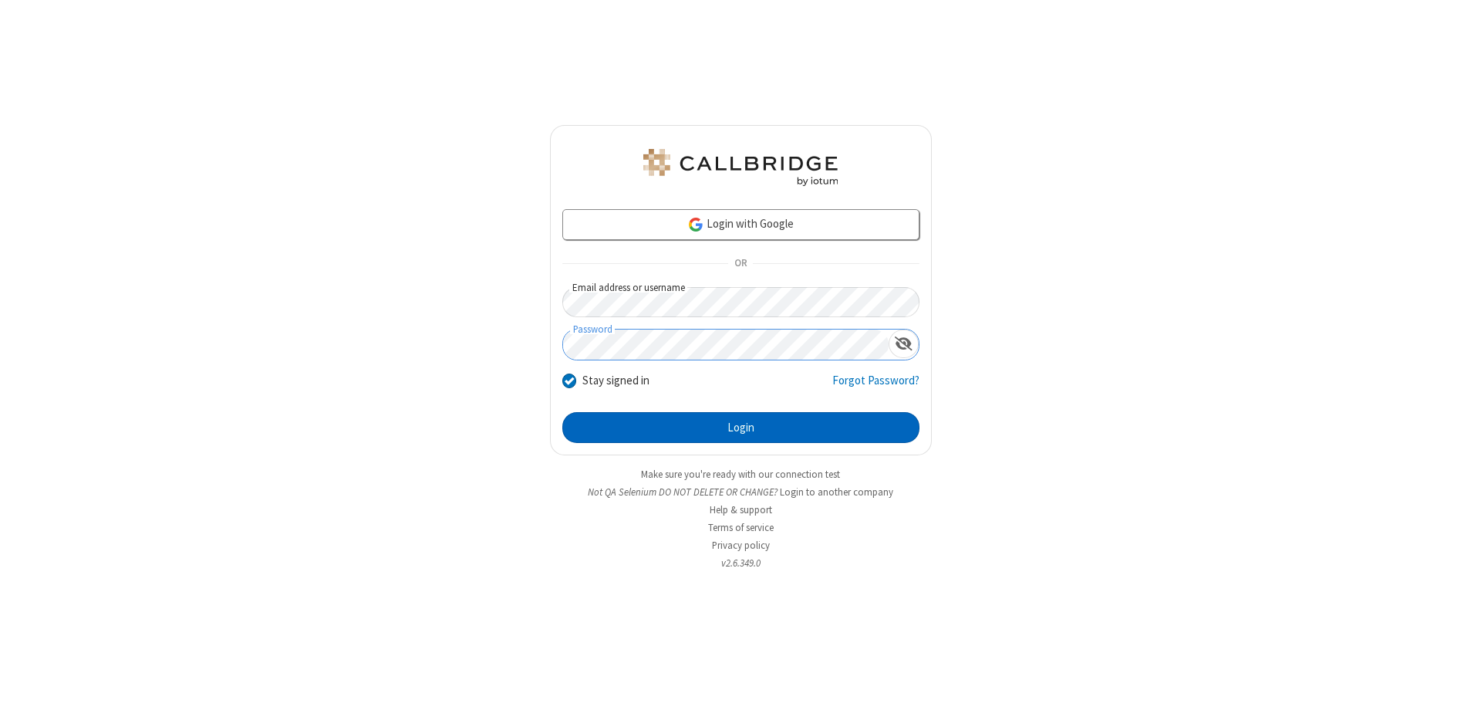
click at [740, 427] on button "Login" at bounding box center [740, 427] width 357 height 31
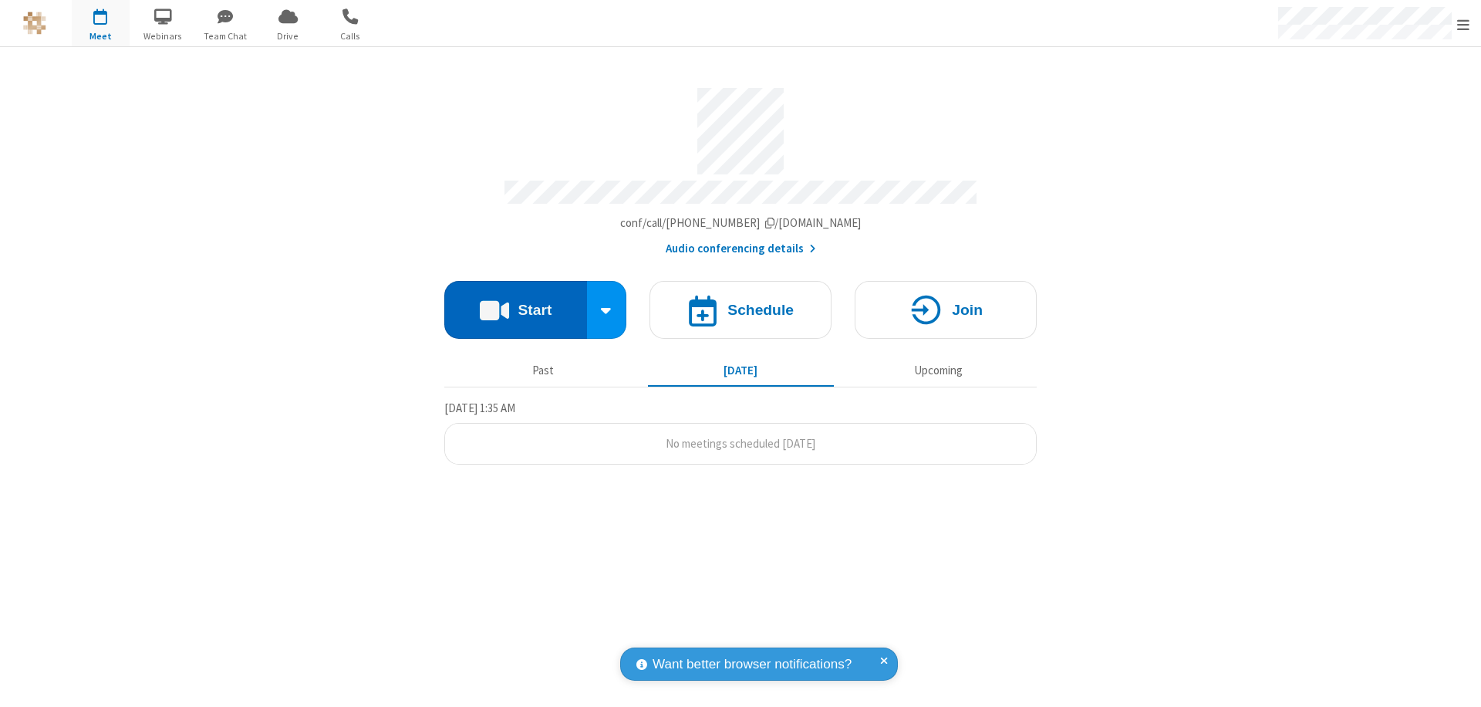
click at [515, 302] on button "Start" at bounding box center [515, 310] width 143 height 58
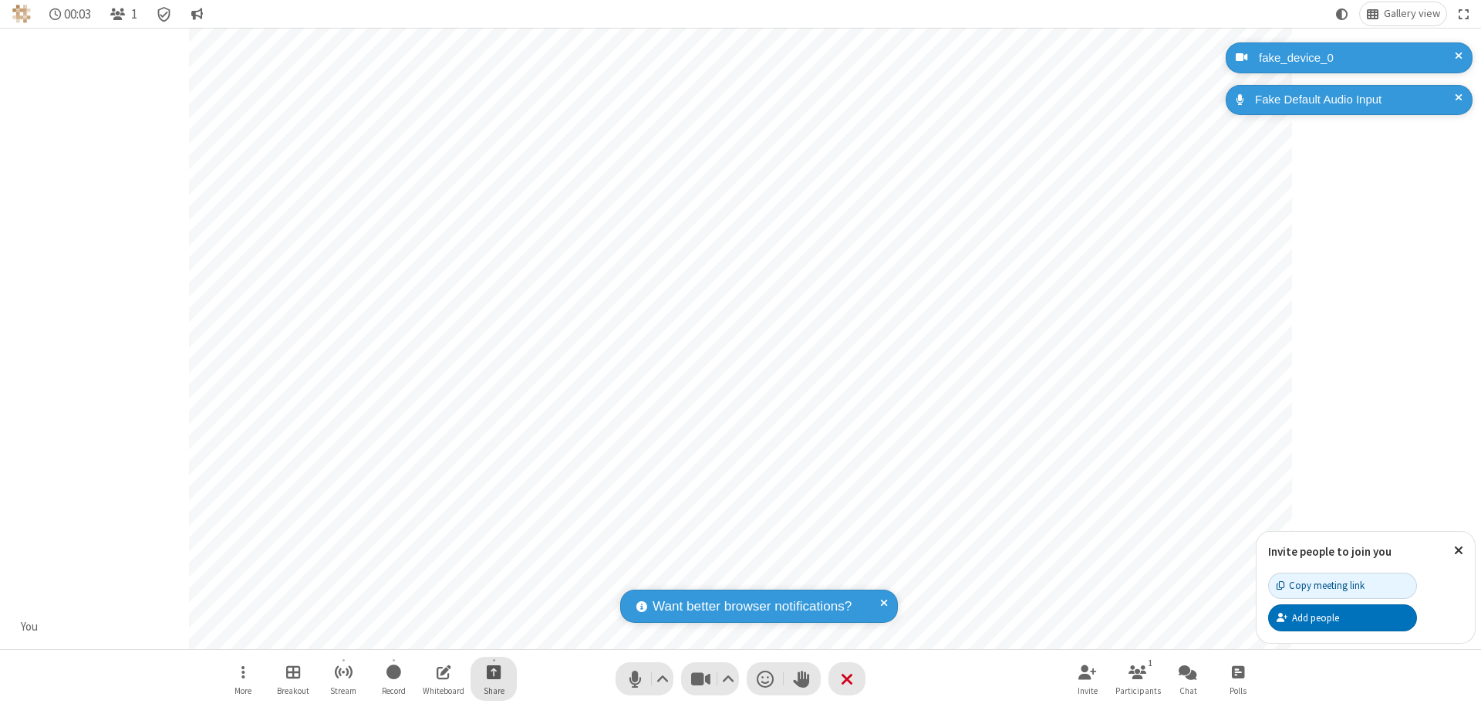
click at [494, 671] on span "Start sharing" at bounding box center [494, 671] width 15 height 19
click at [431, 607] on span "Present files & media" at bounding box center [432, 607] width 18 height 13
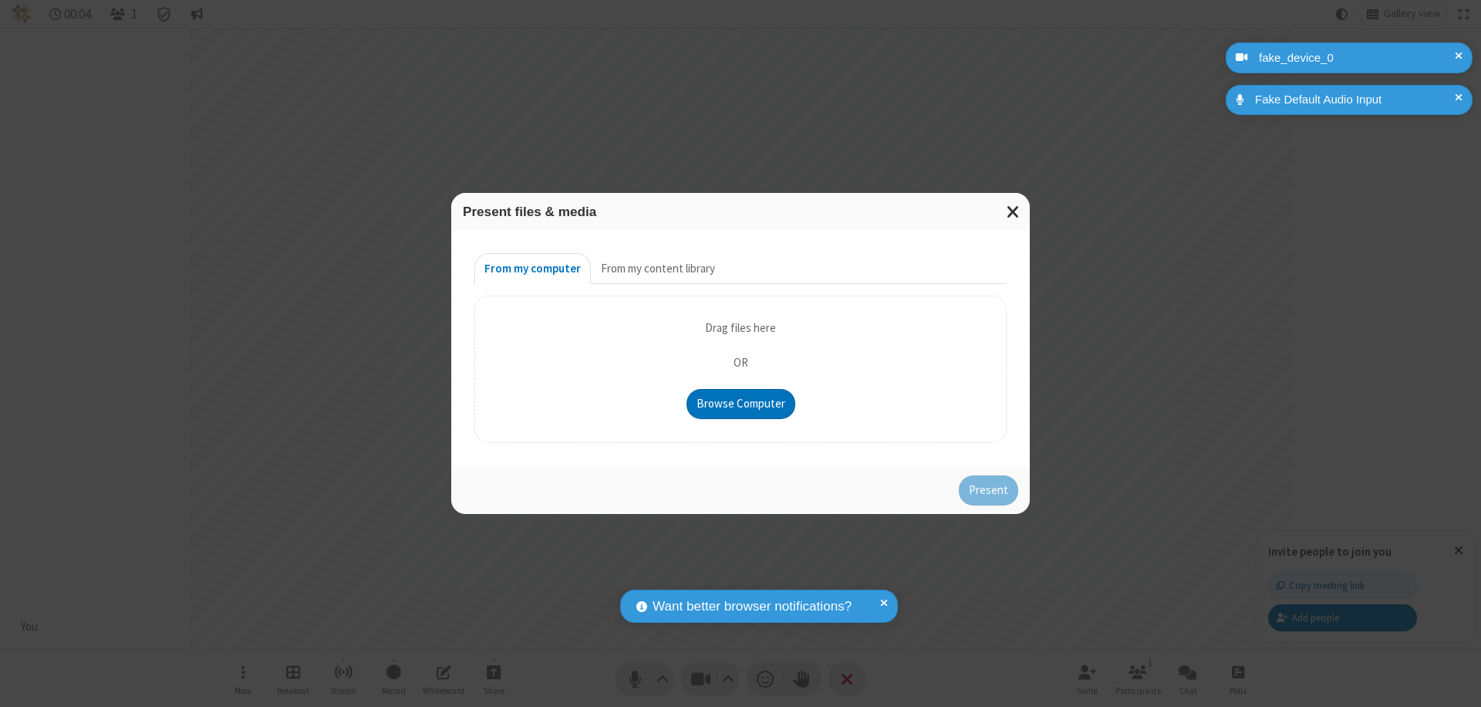
type input "C:\fakepath\doc_test.docx"
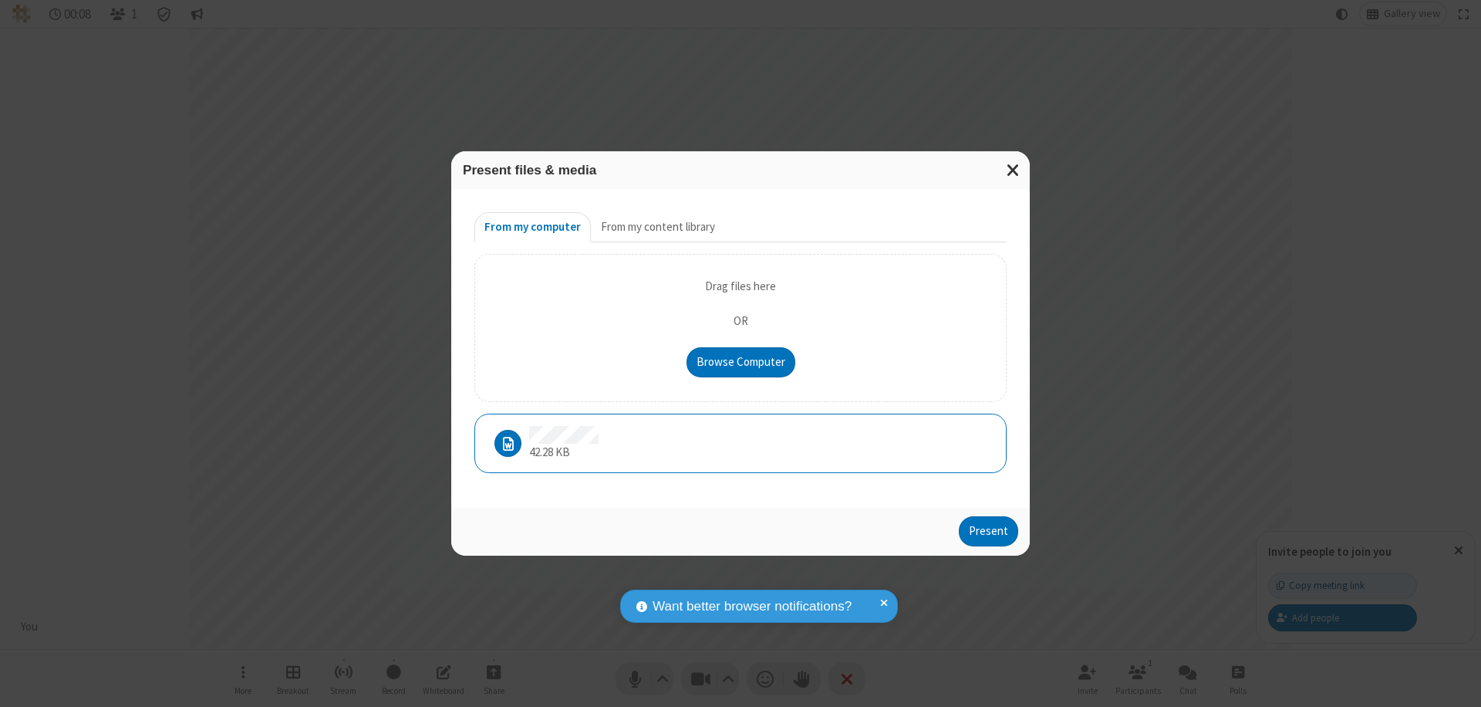
click at [990, 531] on button "Present" at bounding box center [988, 531] width 59 height 31
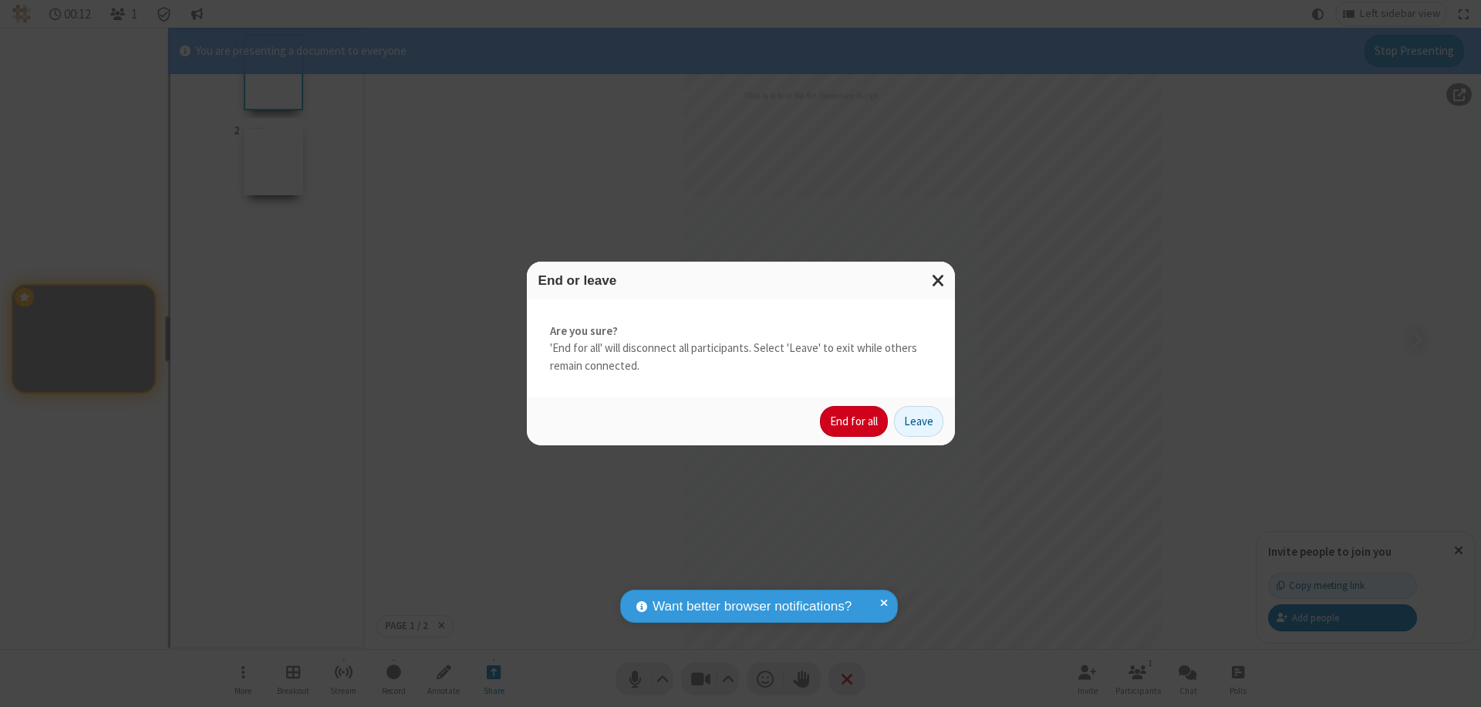
click at [855, 421] on button "End for all" at bounding box center [854, 421] width 68 height 31
